Goal: Contribute content: Add original content to the website for others to see

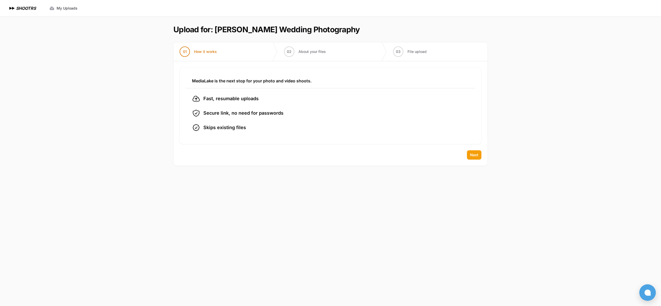
click at [474, 153] on span "Next" at bounding box center [474, 154] width 8 height 5
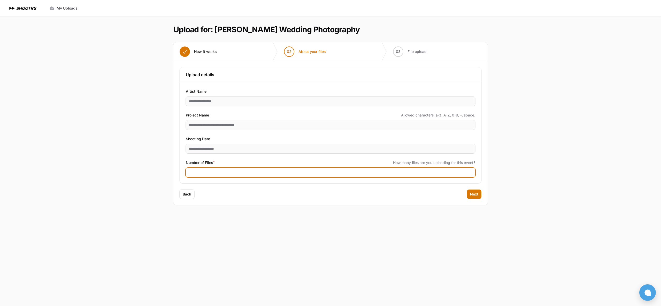
click at [197, 170] on input "Number of Files *" at bounding box center [330, 172] width 289 height 9
type input "****"
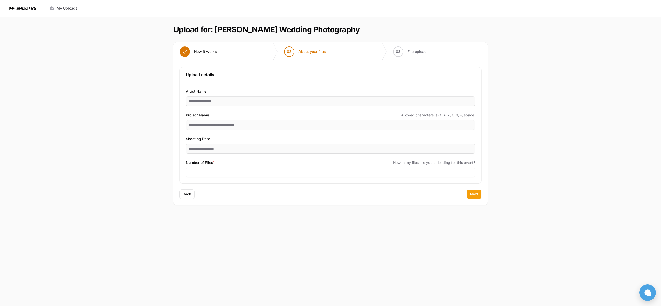
click at [473, 194] on span "Next" at bounding box center [474, 194] width 8 height 5
